Goal: Task Accomplishment & Management: Use online tool/utility

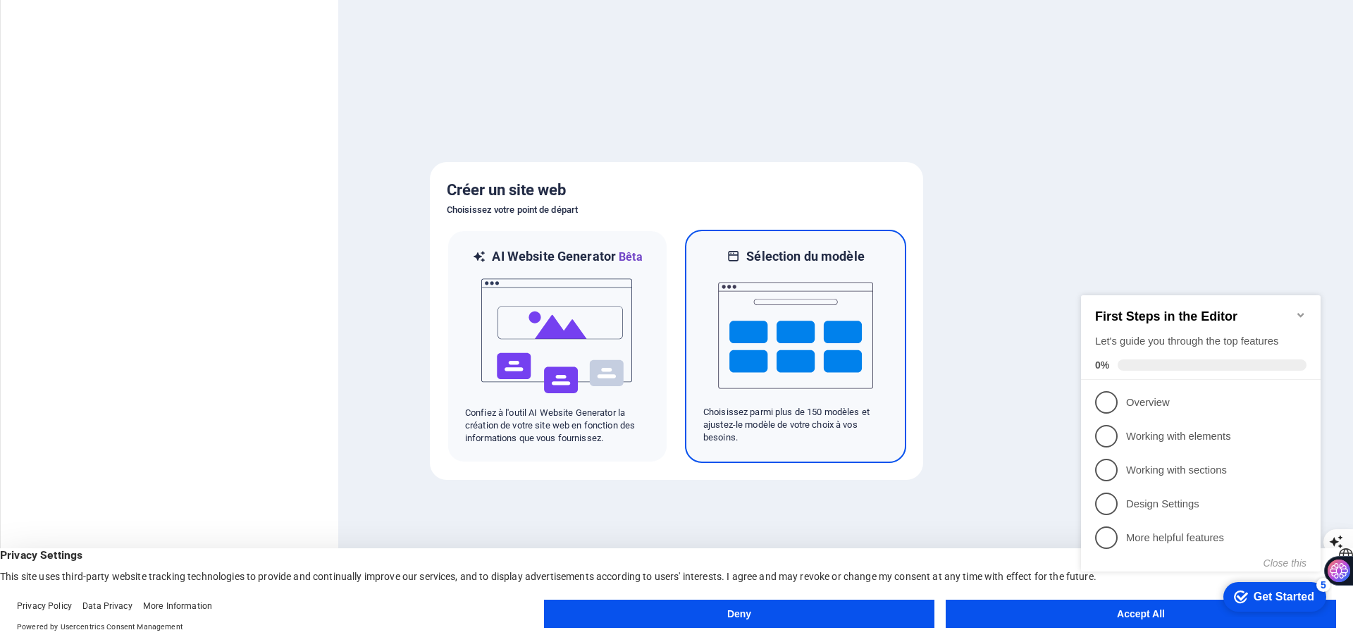
click at [768, 362] on img at bounding box center [795, 335] width 155 height 141
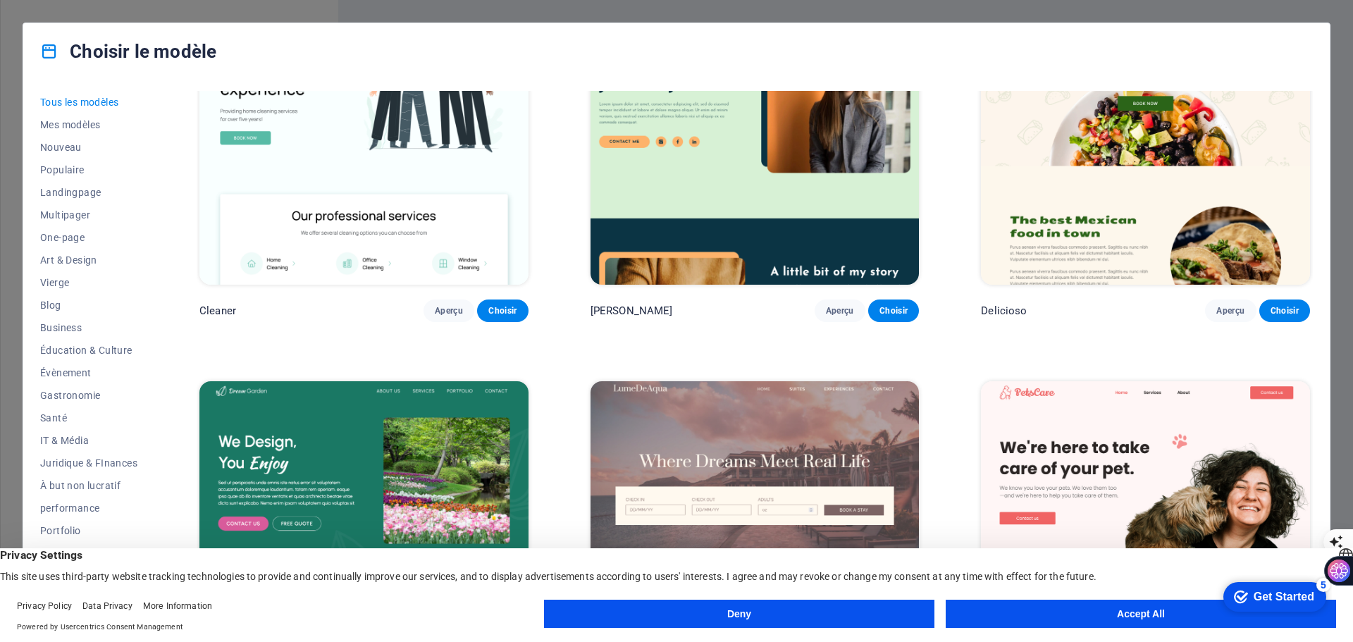
scroll to position [3382, 0]
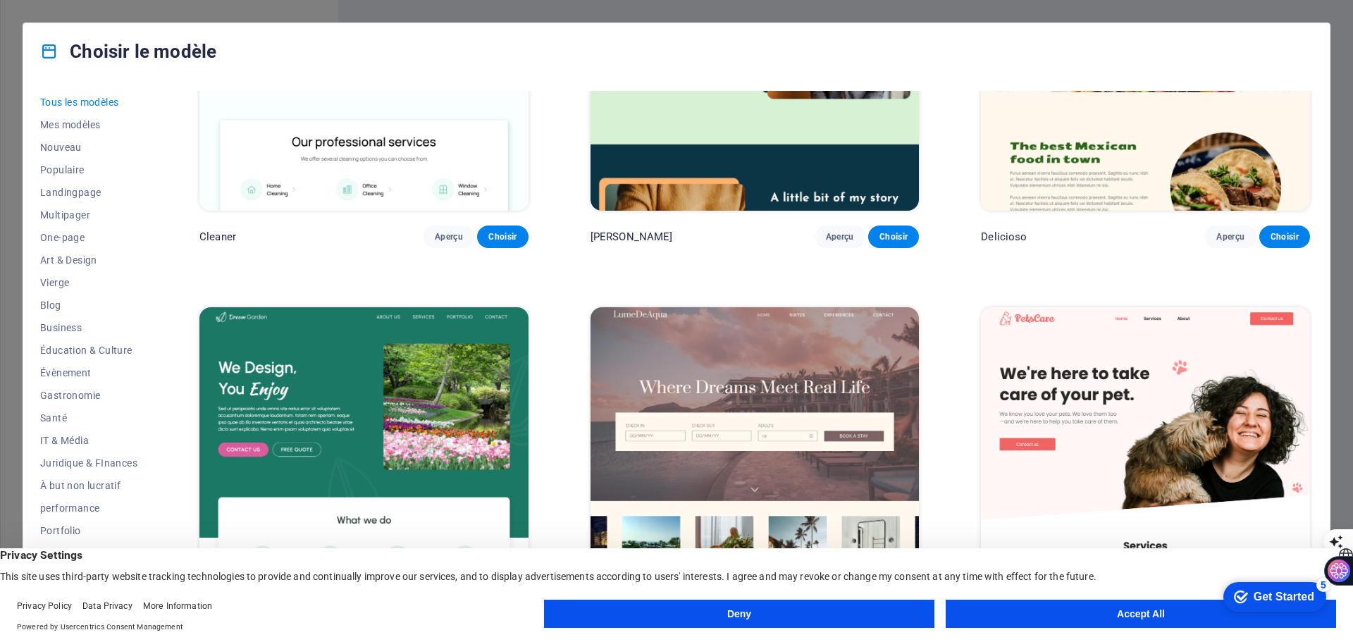
click at [1048, 612] on button "Accept All" at bounding box center [1140, 614] width 390 height 28
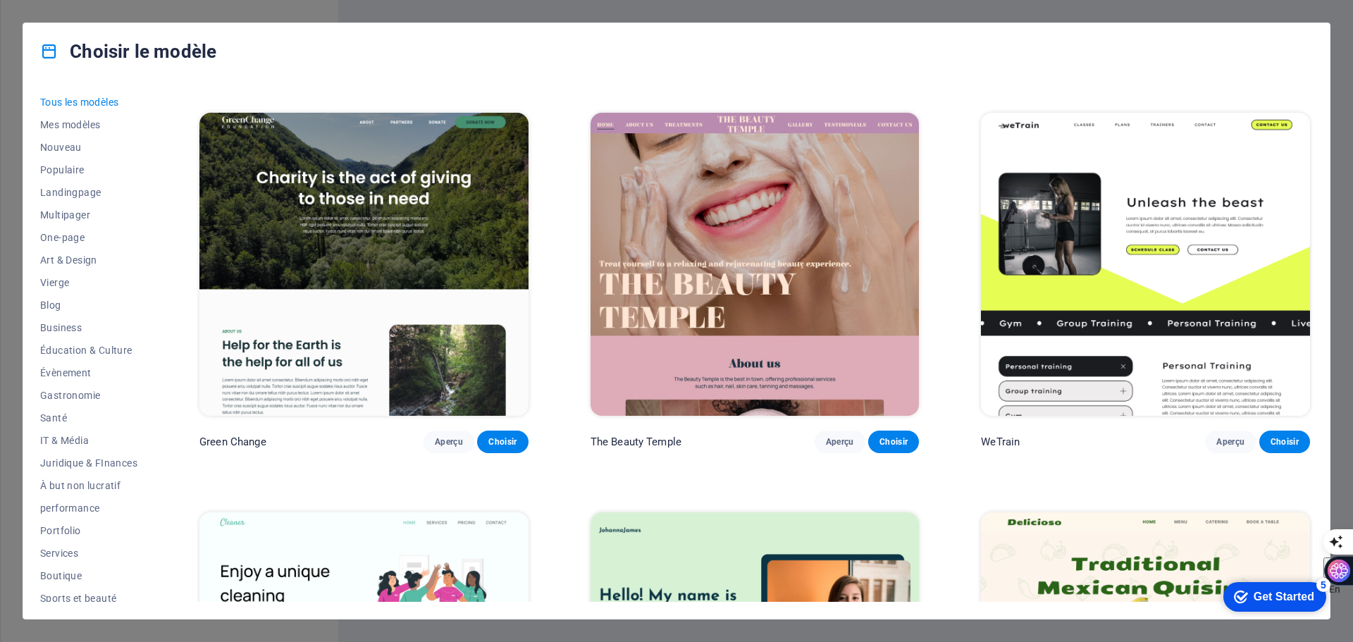
scroll to position [0, 0]
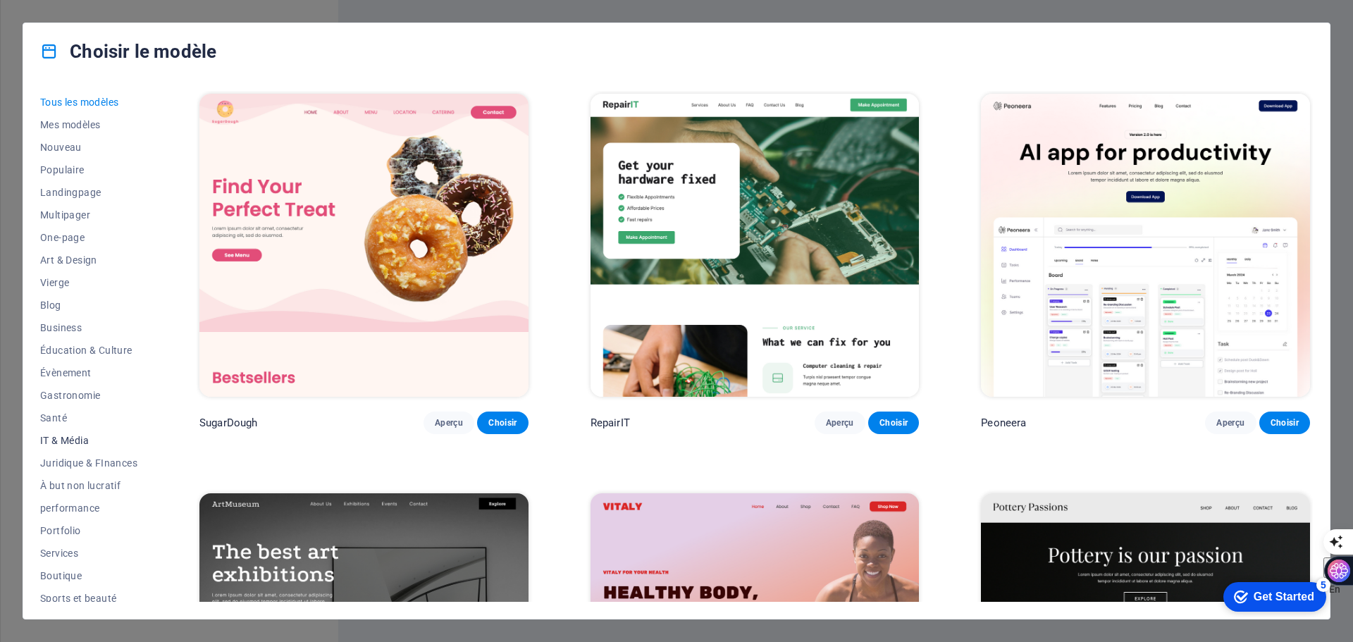
click at [73, 440] on span "IT & Média" at bounding box center [88, 440] width 97 height 11
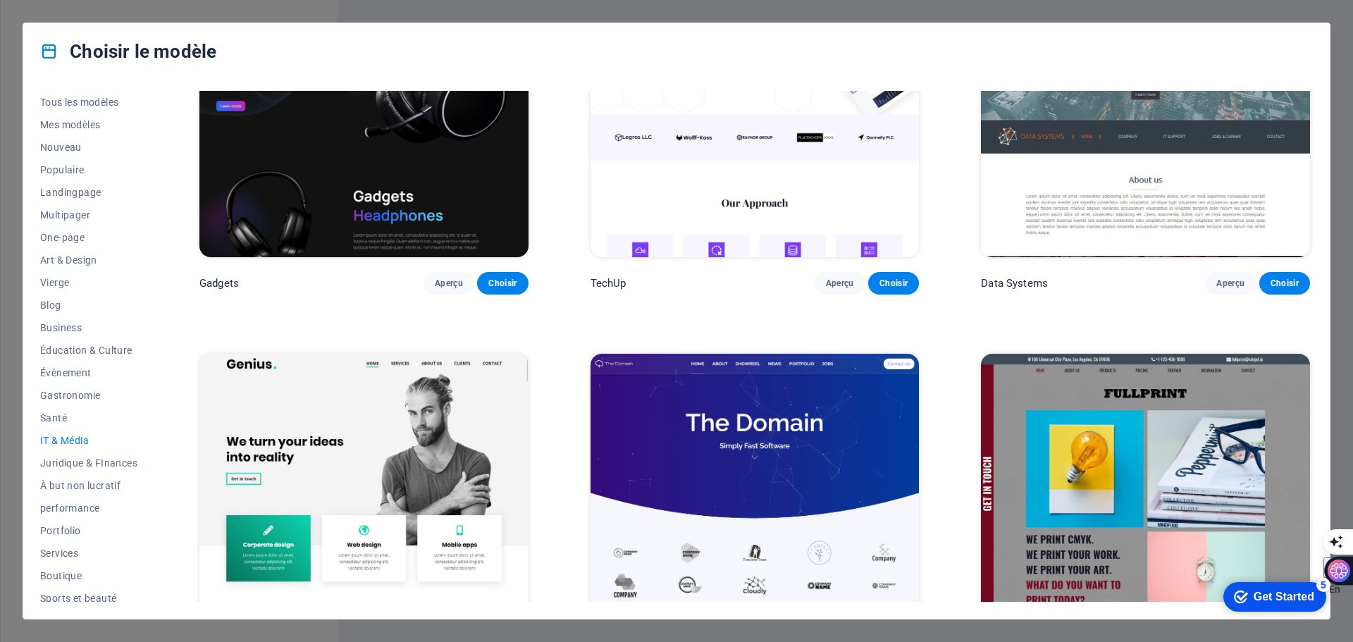
scroll to position [705, 0]
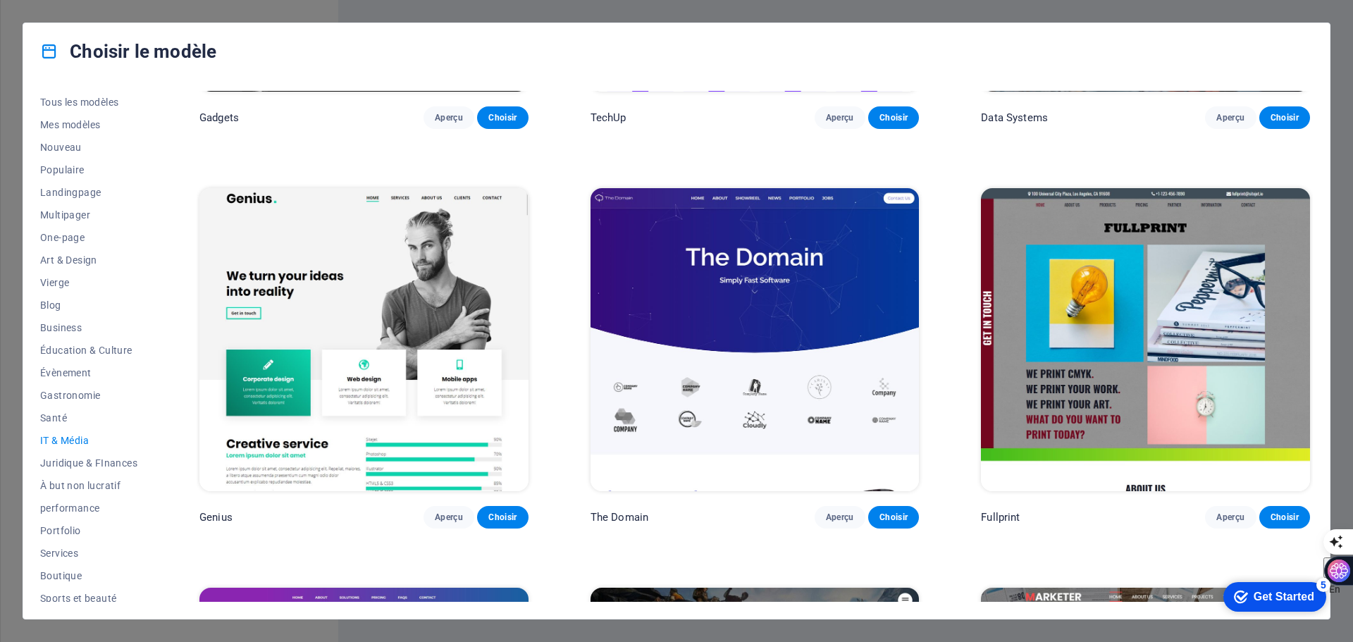
click at [352, 398] on img at bounding box center [363, 339] width 329 height 303
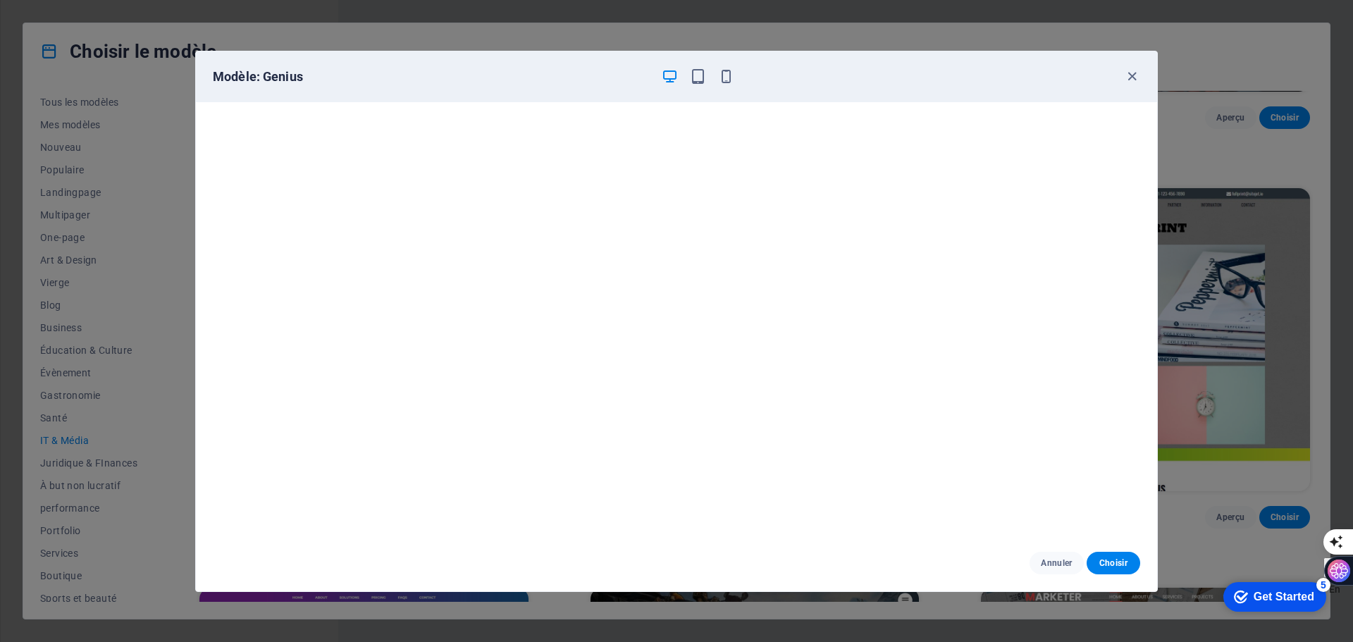
click at [1100, 550] on div "Annuler Choisir" at bounding box center [676, 563] width 961 height 56
click at [1107, 559] on span "Choisir" at bounding box center [1113, 562] width 31 height 11
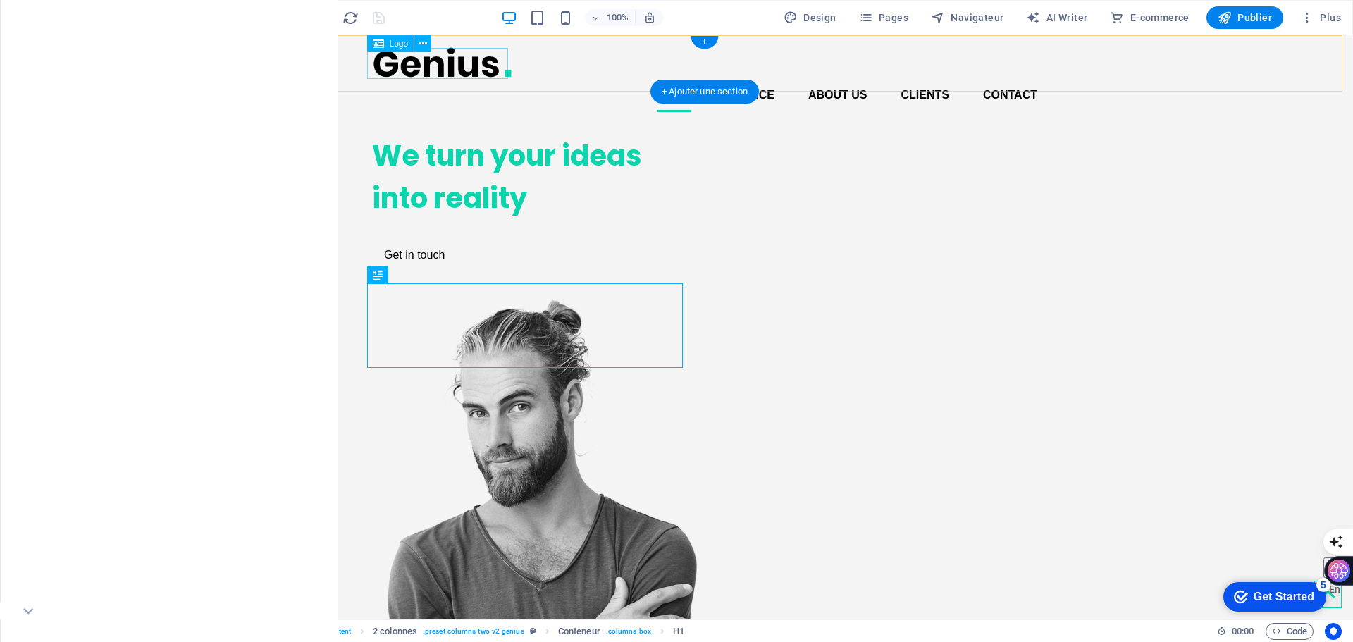
click at [448, 59] on div at bounding box center [704, 62] width 665 height 32
select select "px"
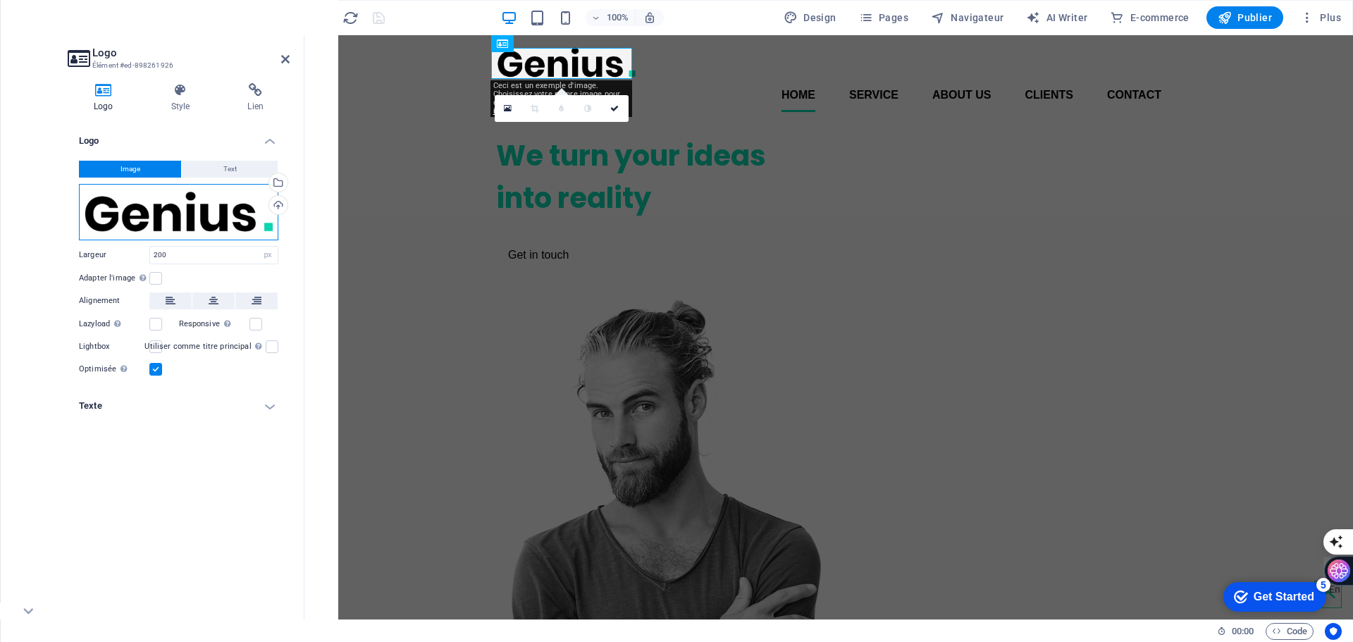
click at [170, 205] on div "Glissez les fichiers ici, cliquez pour choisir les fichiers ou sélectionnez les…" at bounding box center [178, 212] width 199 height 56
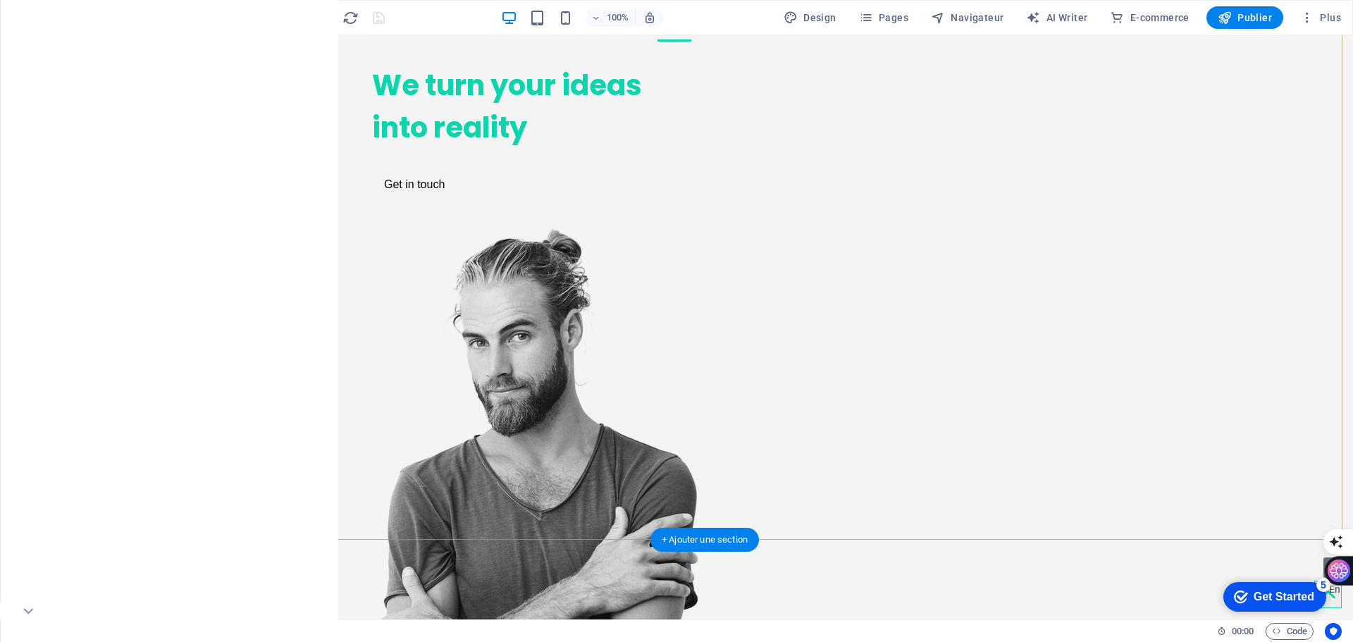
scroll to position [211, 0]
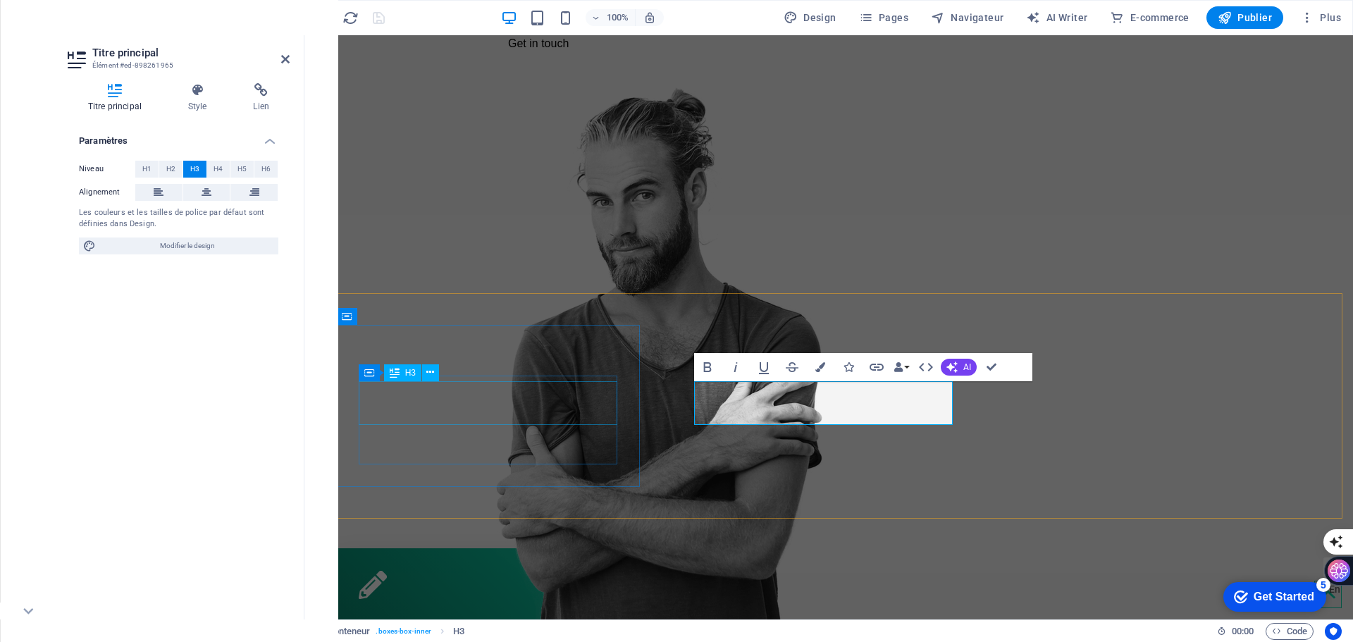
click at [532, 604] on div "Corporate design" at bounding box center [490, 626] width 262 height 44
